Goal: Information Seeking & Learning: Learn about a topic

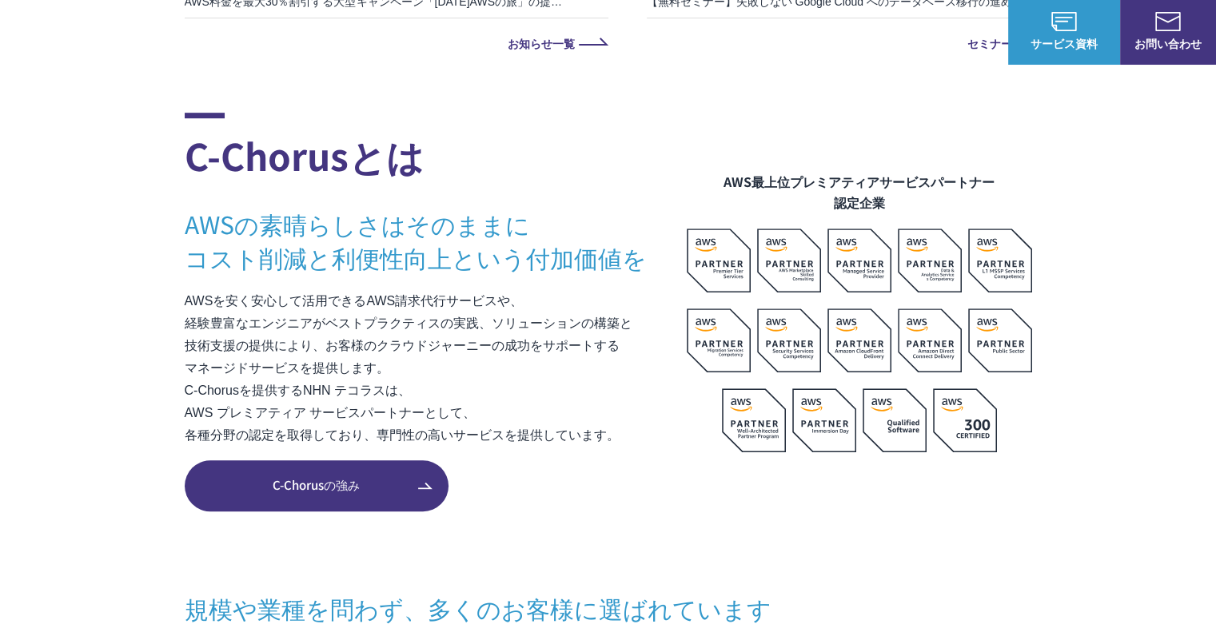
scroll to position [345, 0]
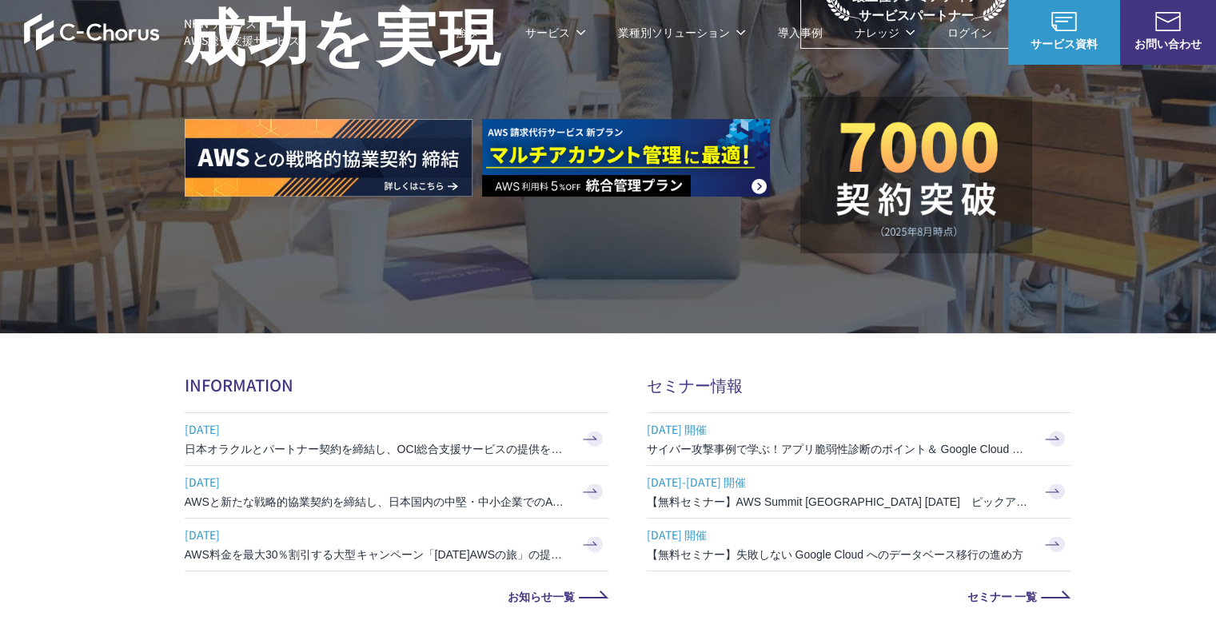
click at [253, 133] on link "AWS請求代行サービス" at bounding box center [253, 136] width 113 height 16
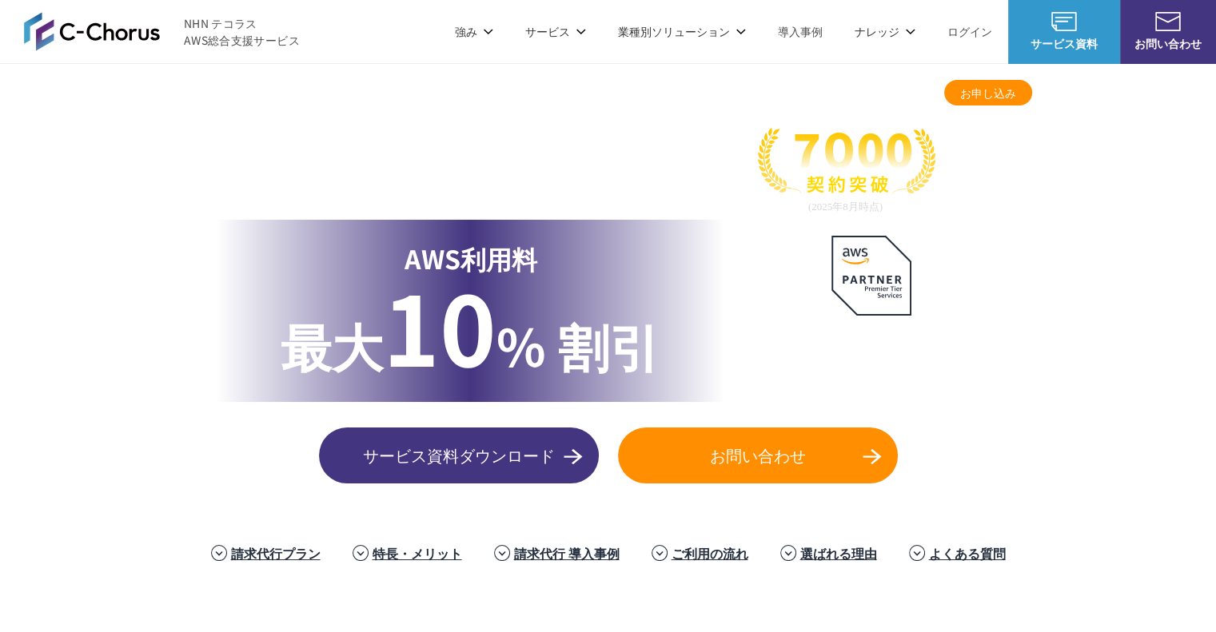
click at [281, 554] on link "請求代行プラン" at bounding box center [276, 553] width 90 height 19
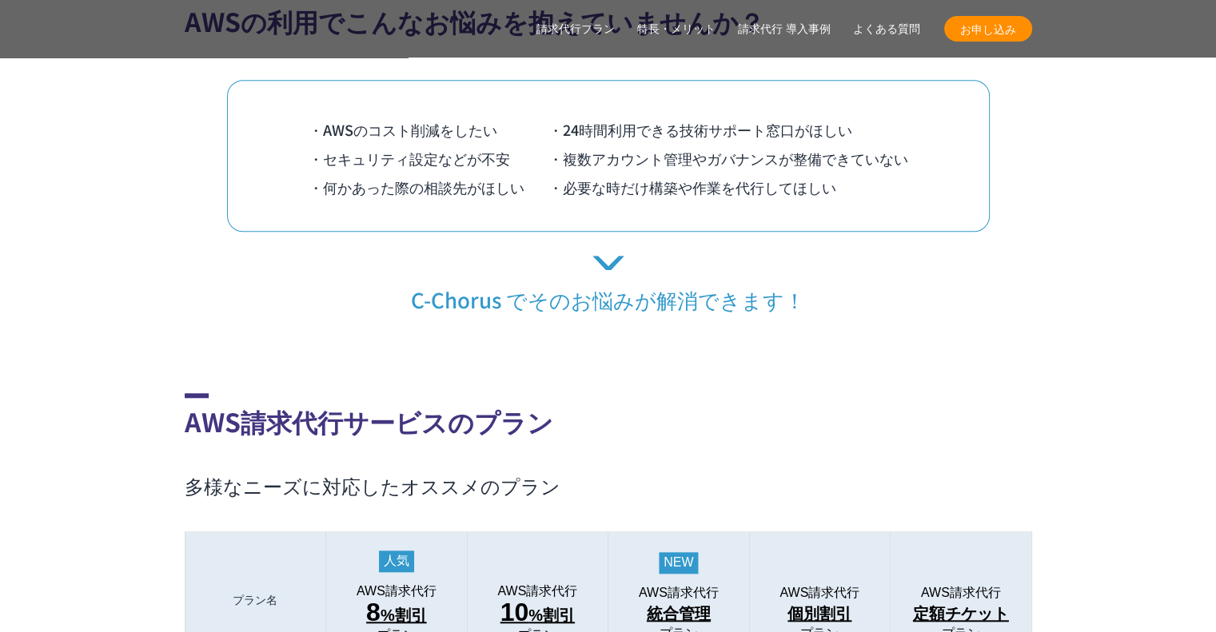
scroll to position [1574, 0]
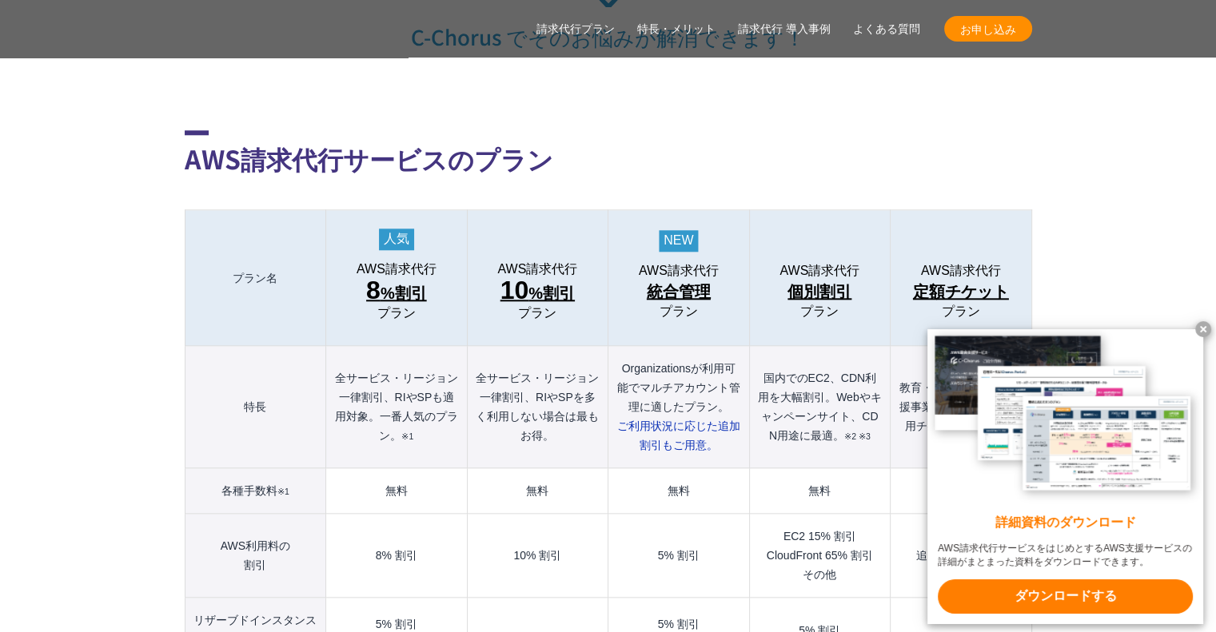
click at [1199, 328] on x-t at bounding box center [1203, 329] width 16 height 16
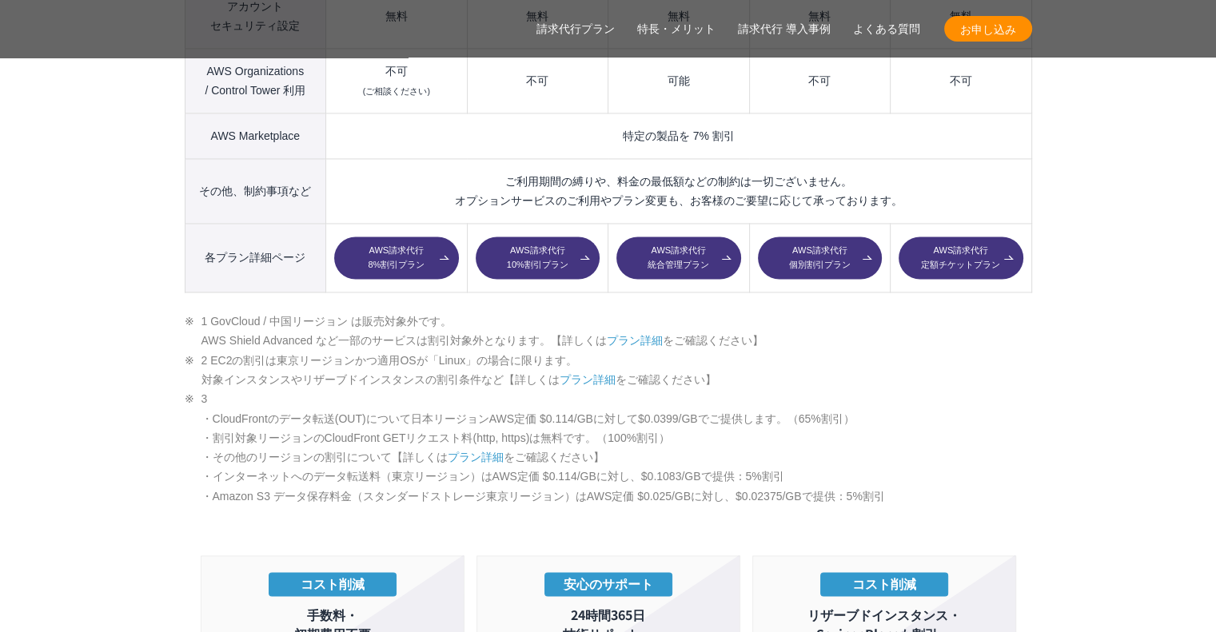
scroll to position [2469, 0]
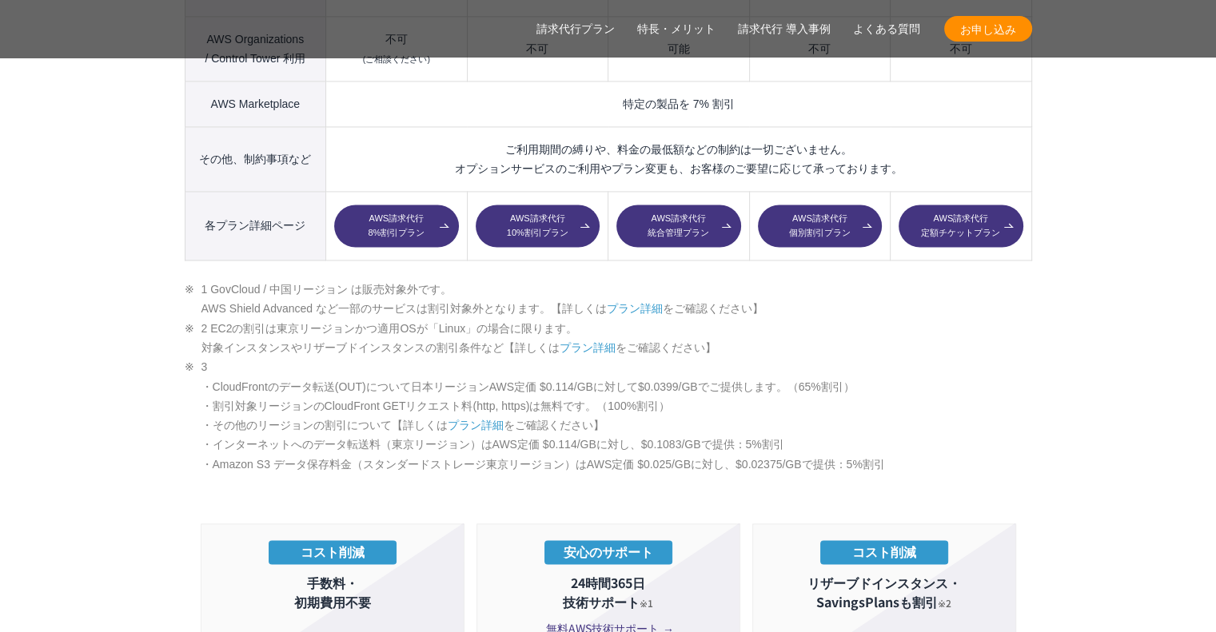
click at [1119, 492] on section "AWS請求代行サービスのプラン 多様なニーズに対応したオススメのプラン プラン名 AWS請求代行 8 %割引 プラン AWS請求代行 10 %割引 プラン A…" at bounding box center [608, 399] width 1216 height 2521
